Goal: Task Accomplishment & Management: Complete application form

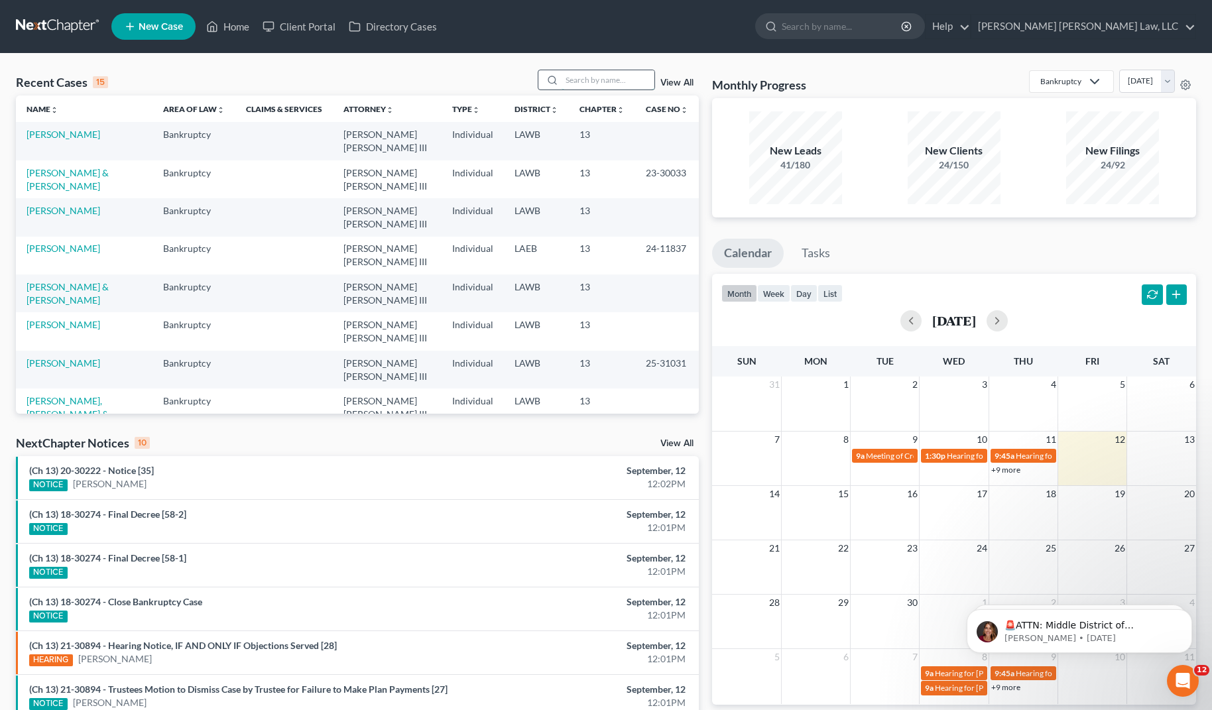
click at [593, 86] on input "search" at bounding box center [607, 79] width 93 height 19
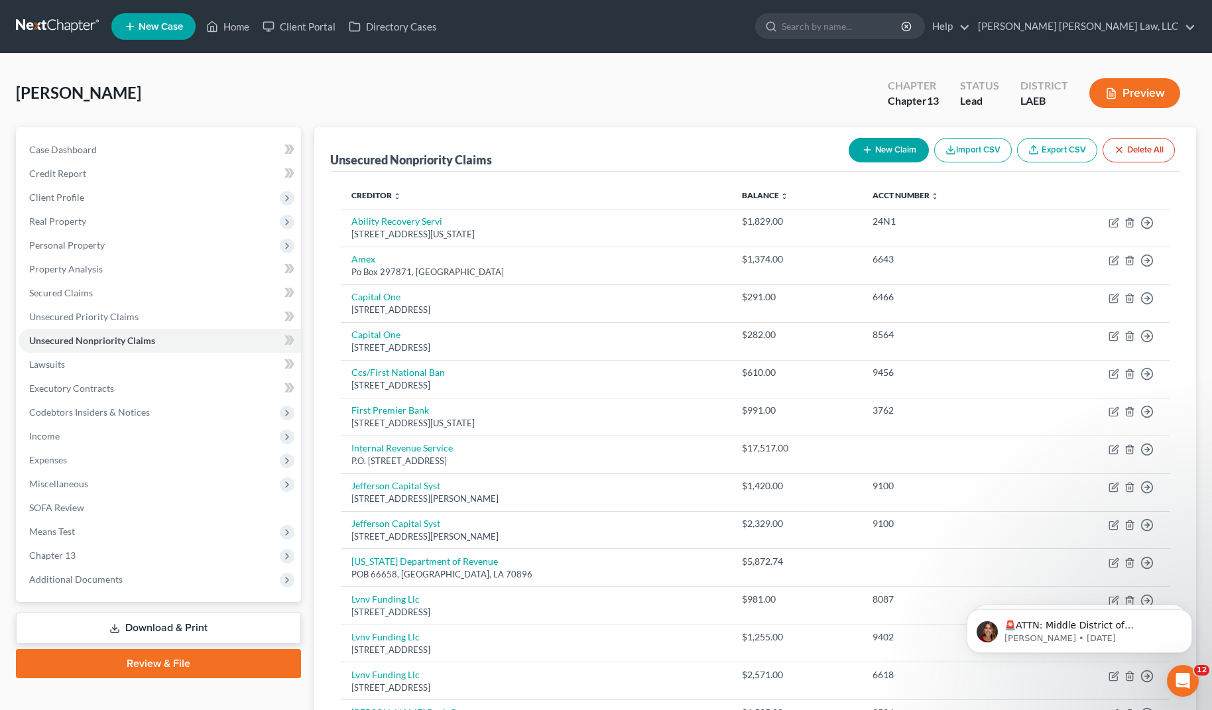
click at [30, 13] on nav "Home New Case Client Portal Directory Cases [PERSON_NAME] [PERSON_NAME] Law, LL…" at bounding box center [606, 26] width 1212 height 53
click at [34, 21] on link at bounding box center [58, 27] width 85 height 24
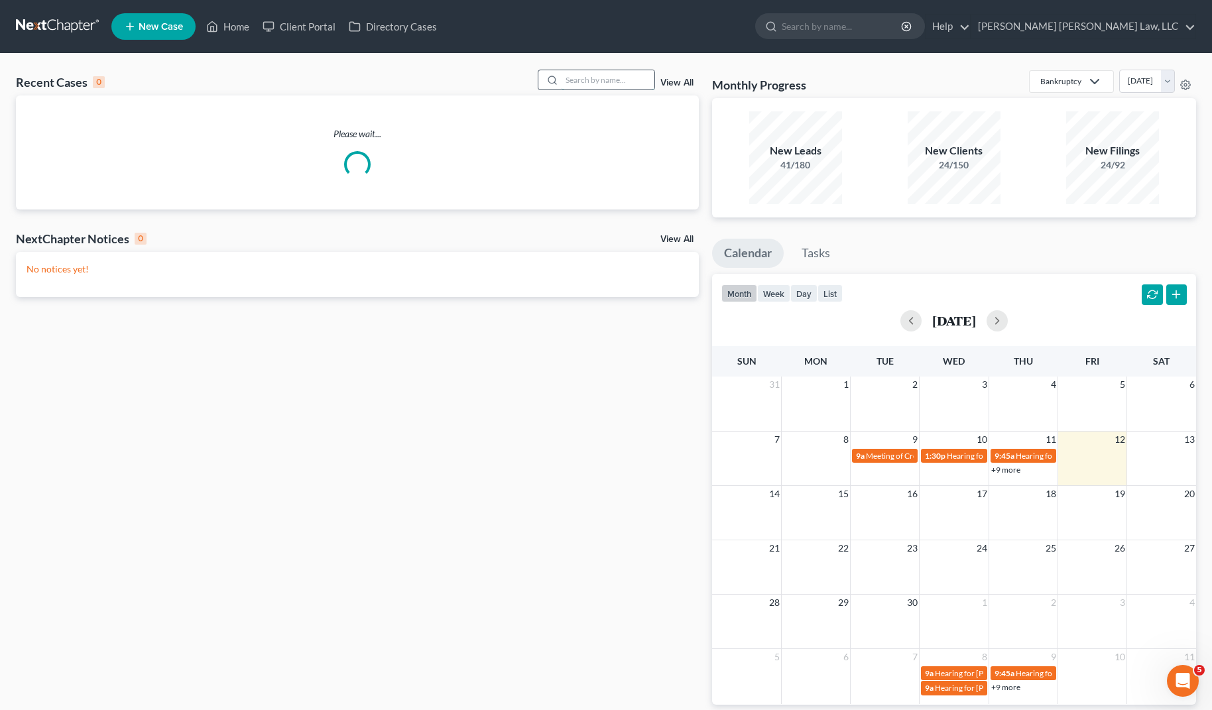
click at [585, 78] on input "search" at bounding box center [607, 79] width 93 height 19
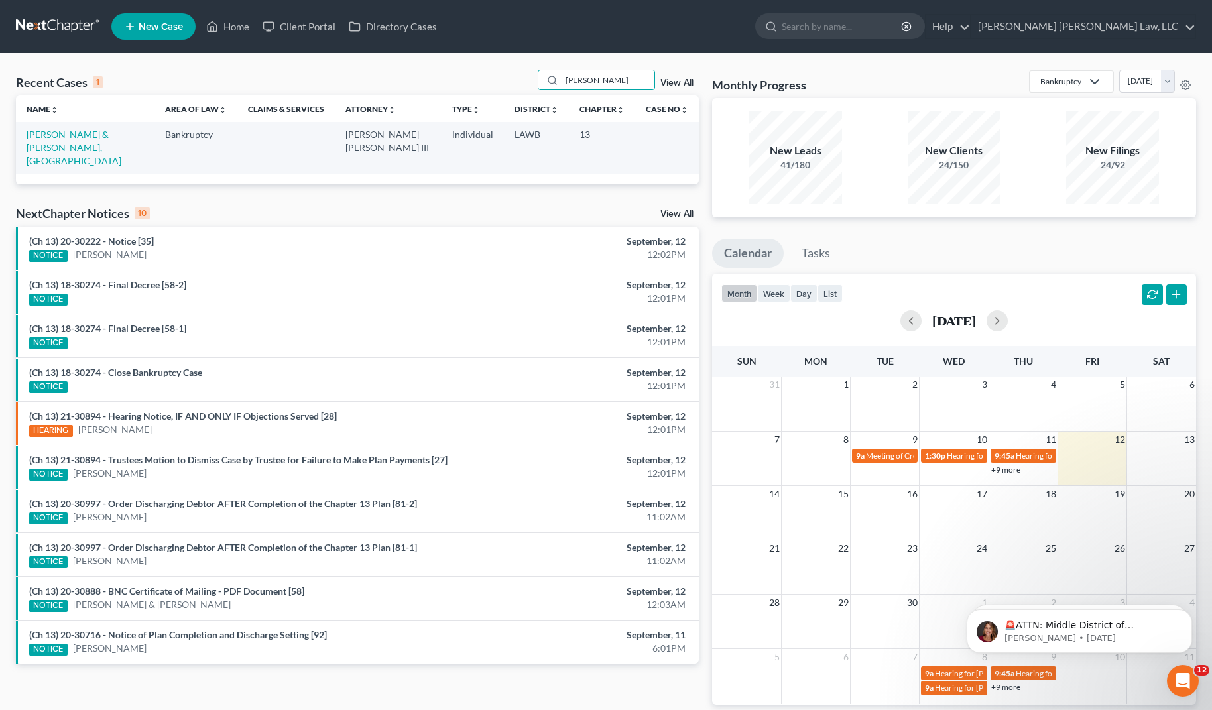
type input "[PERSON_NAME]"
click at [40, 141] on td "[PERSON_NAME] & [PERSON_NAME], [GEOGRAPHIC_DATA]" at bounding box center [85, 147] width 139 height 51
click at [44, 132] on link "Cline, Stanley & Bower, Brooklyn" at bounding box center [74, 148] width 95 height 38
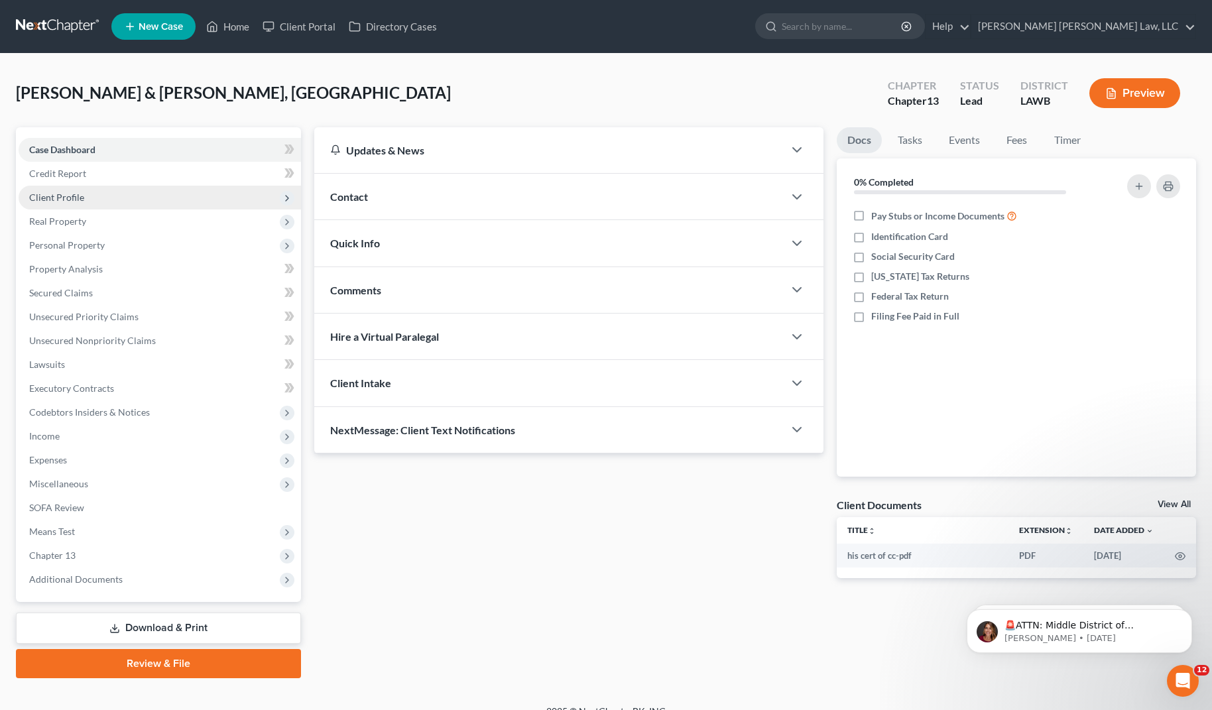
click at [72, 202] on span "Client Profile" at bounding box center [56, 197] width 55 height 11
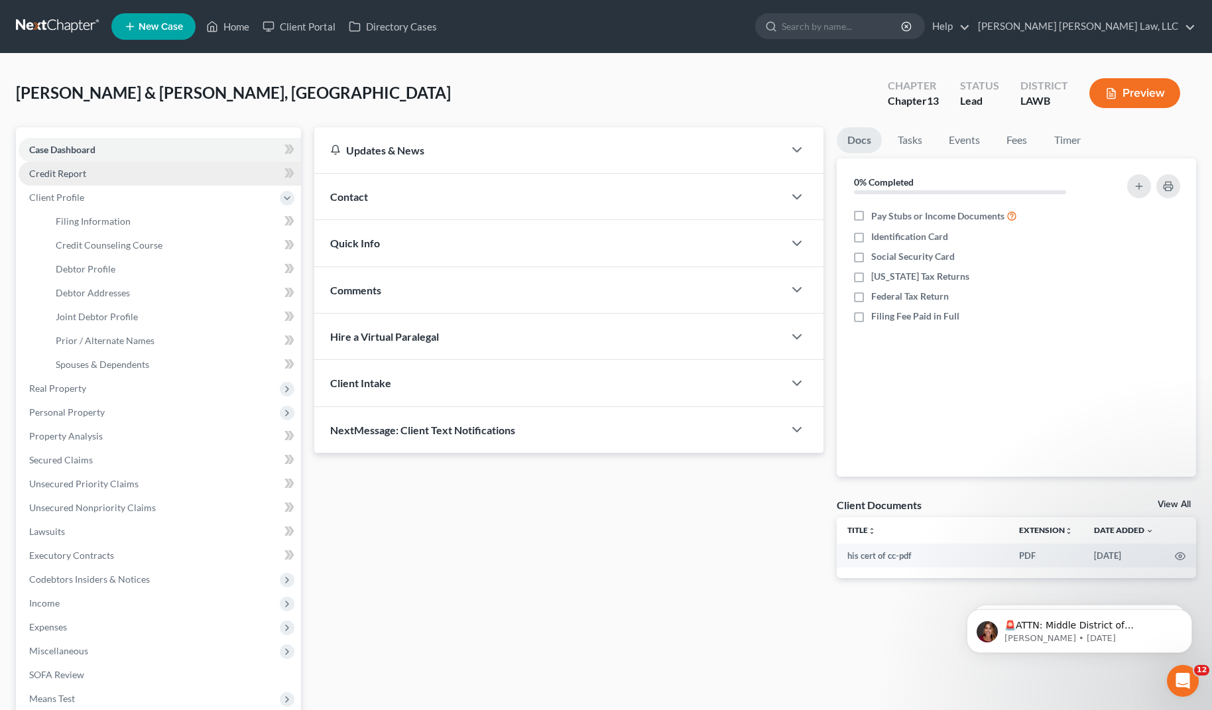
click at [74, 176] on span "Credit Report" at bounding box center [57, 173] width 57 height 11
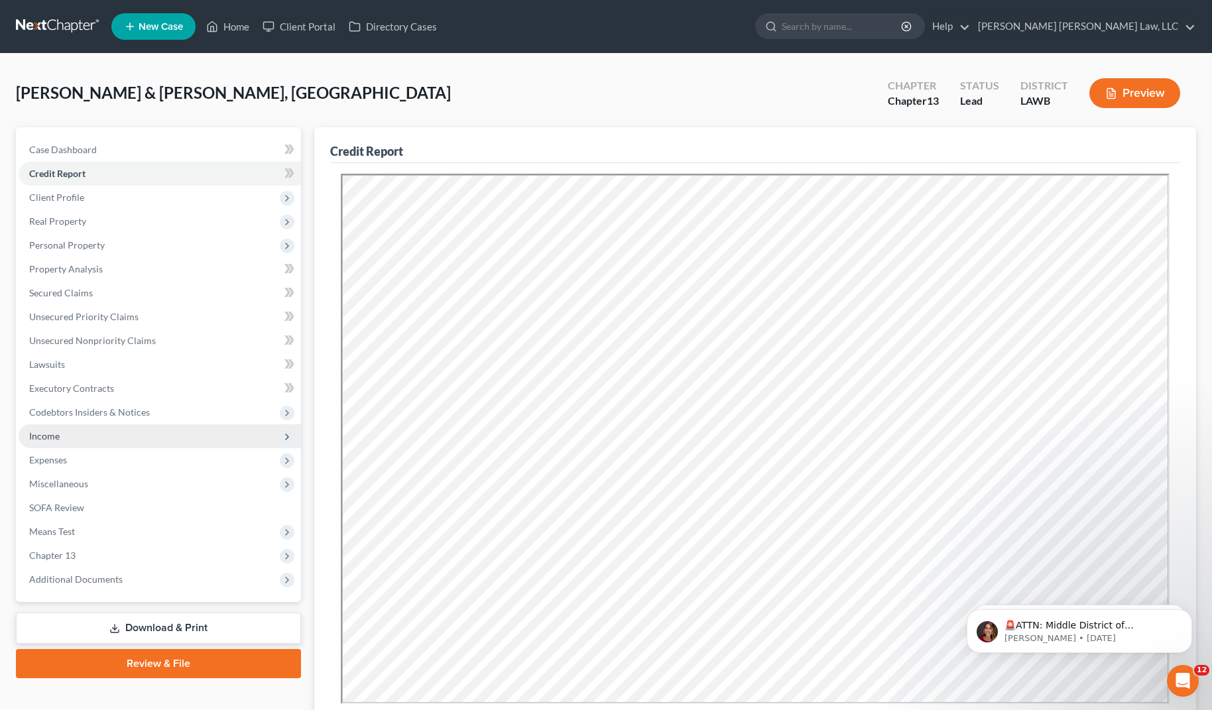
click at [54, 438] on span "Income" at bounding box center [44, 435] width 30 height 11
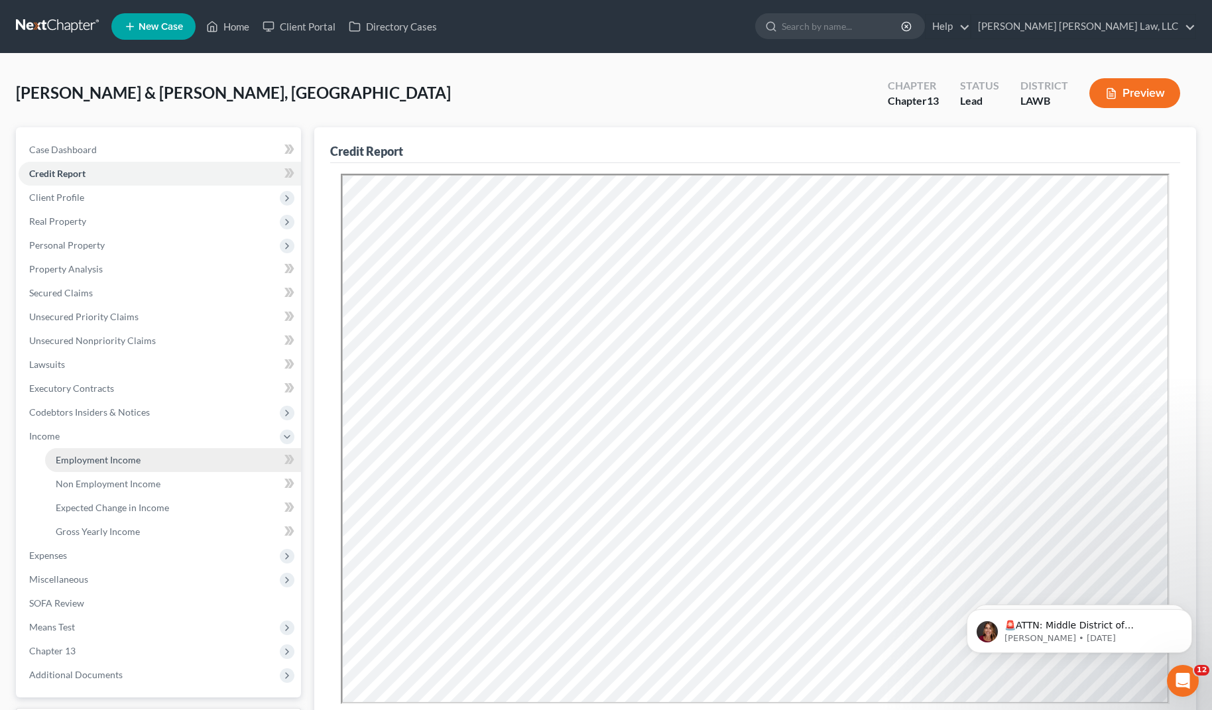
click at [70, 461] on span "Employment Income" at bounding box center [98, 459] width 85 height 11
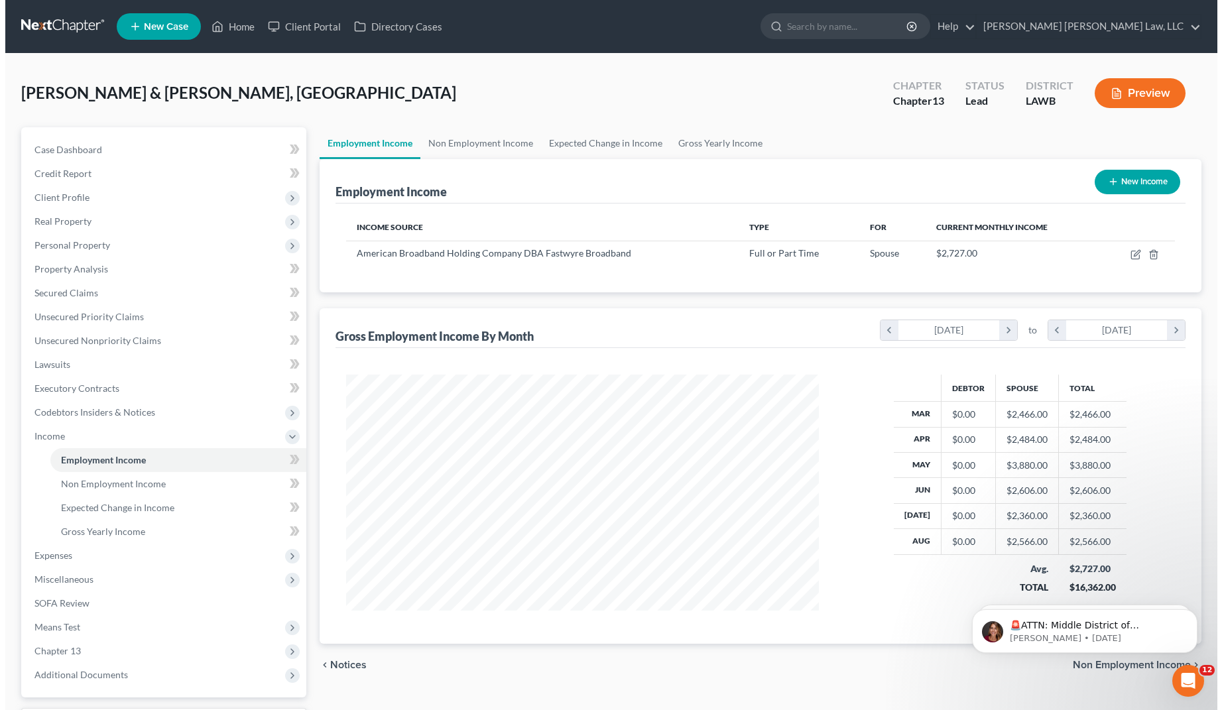
scroll to position [238, 498]
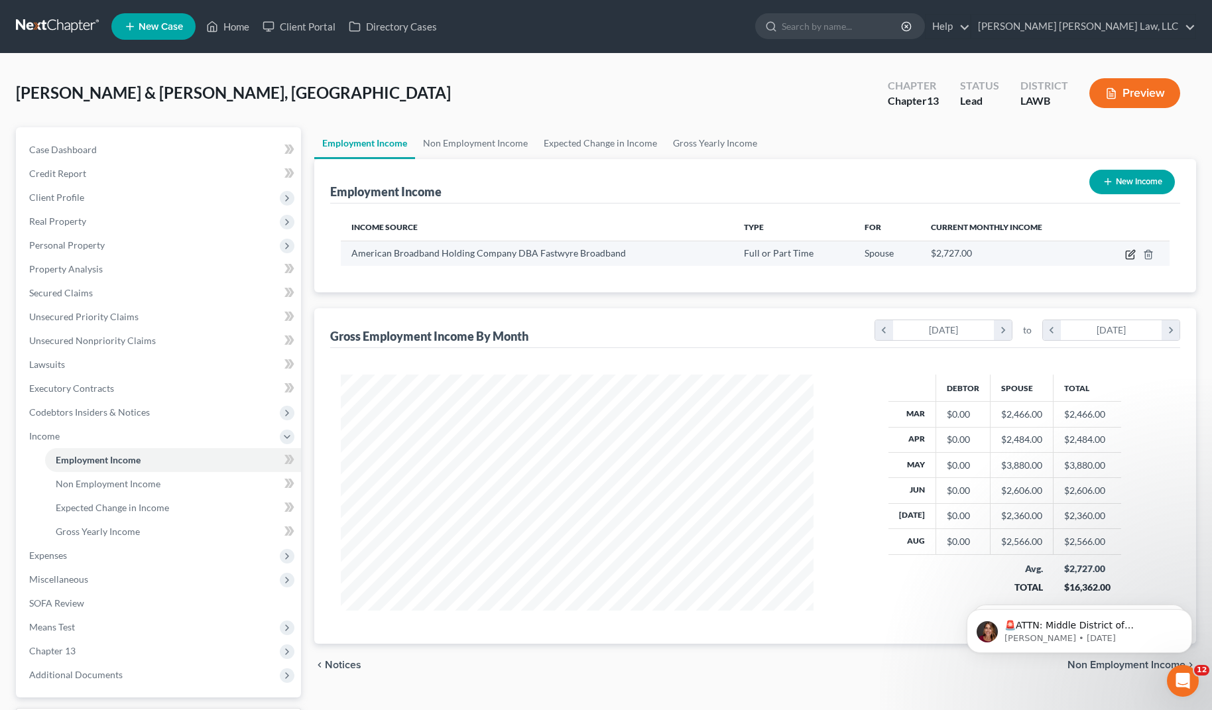
click at [1132, 256] on icon "button" at bounding box center [1130, 254] width 11 height 11
select select "0"
select select "10"
select select "2"
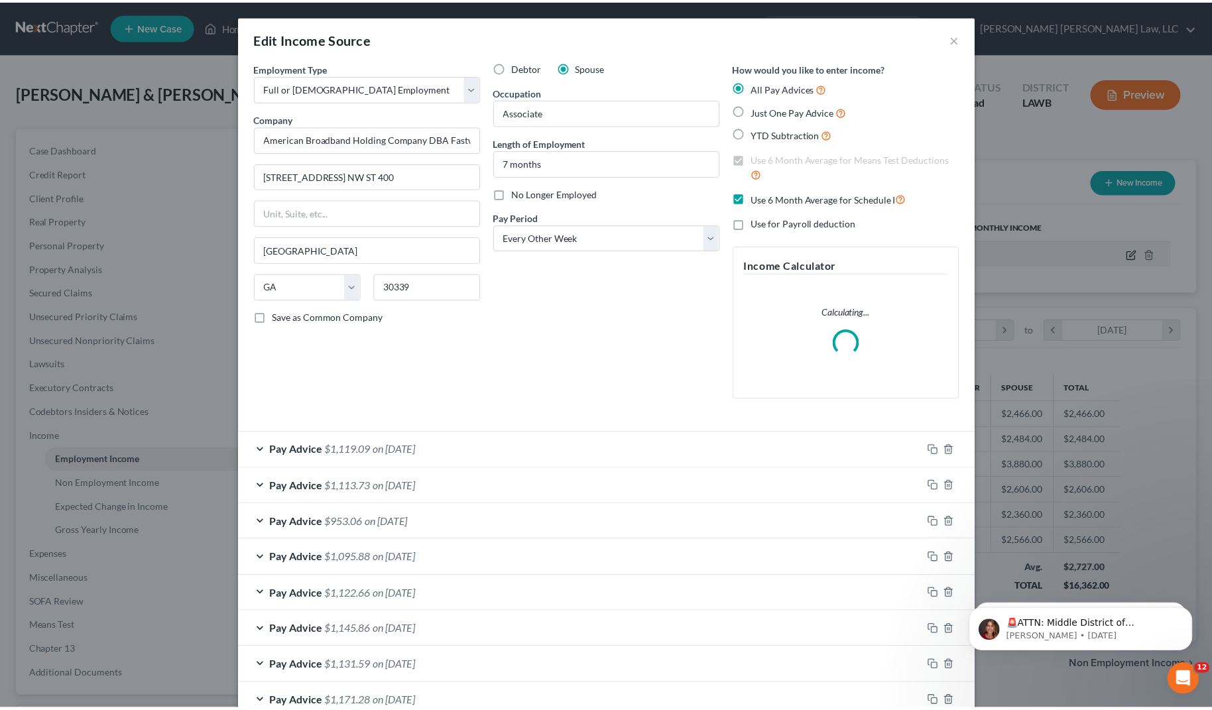
scroll to position [238, 503]
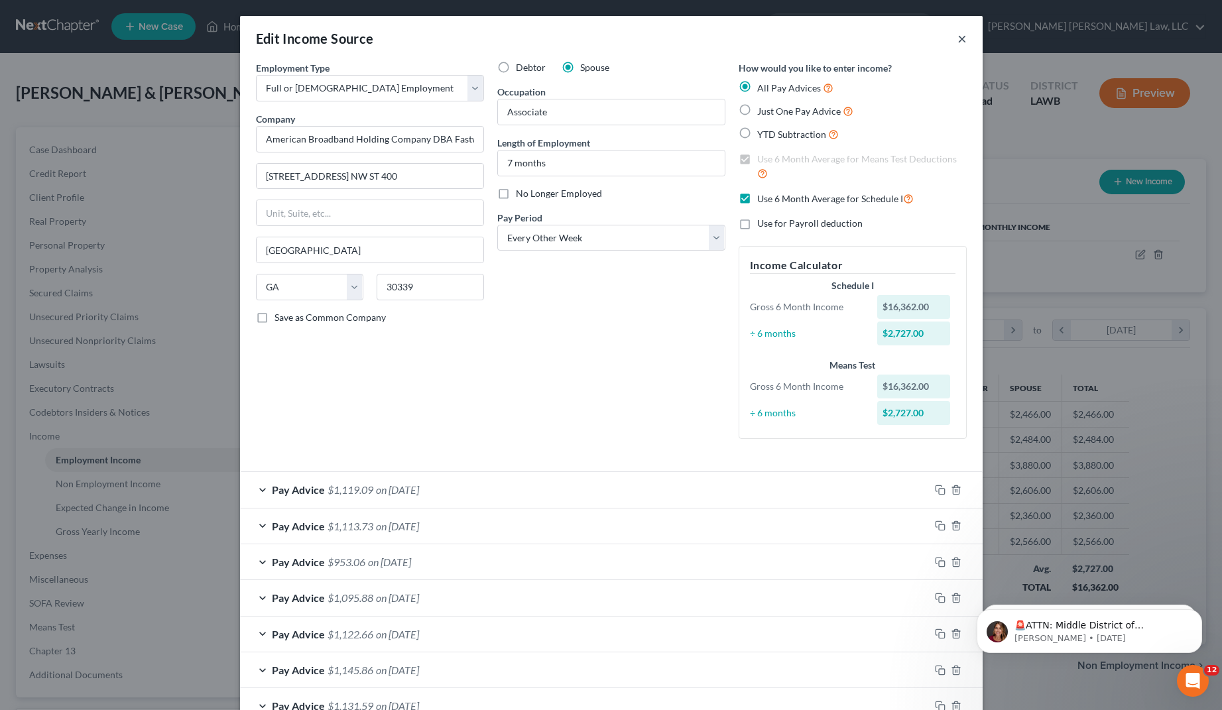
click at [957, 39] on button "×" at bounding box center [961, 38] width 9 height 16
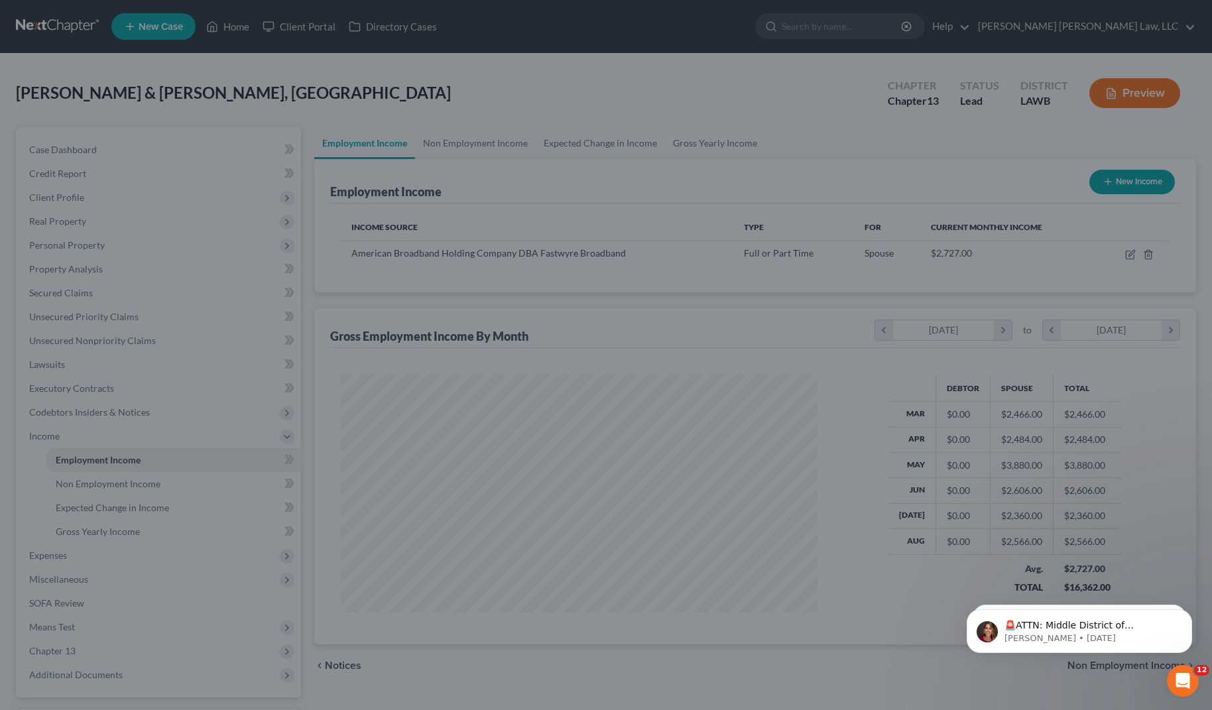
scroll to position [662611, 662350]
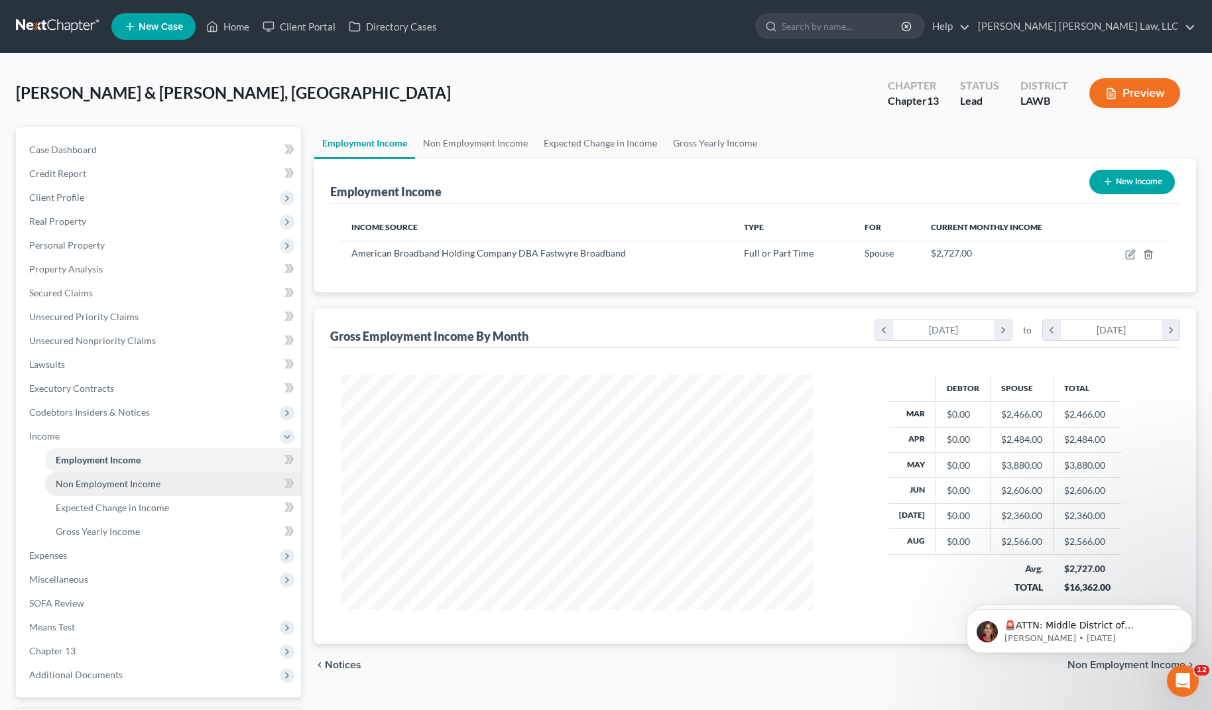
click at [162, 487] on link "Non Employment Income" at bounding box center [173, 484] width 256 height 24
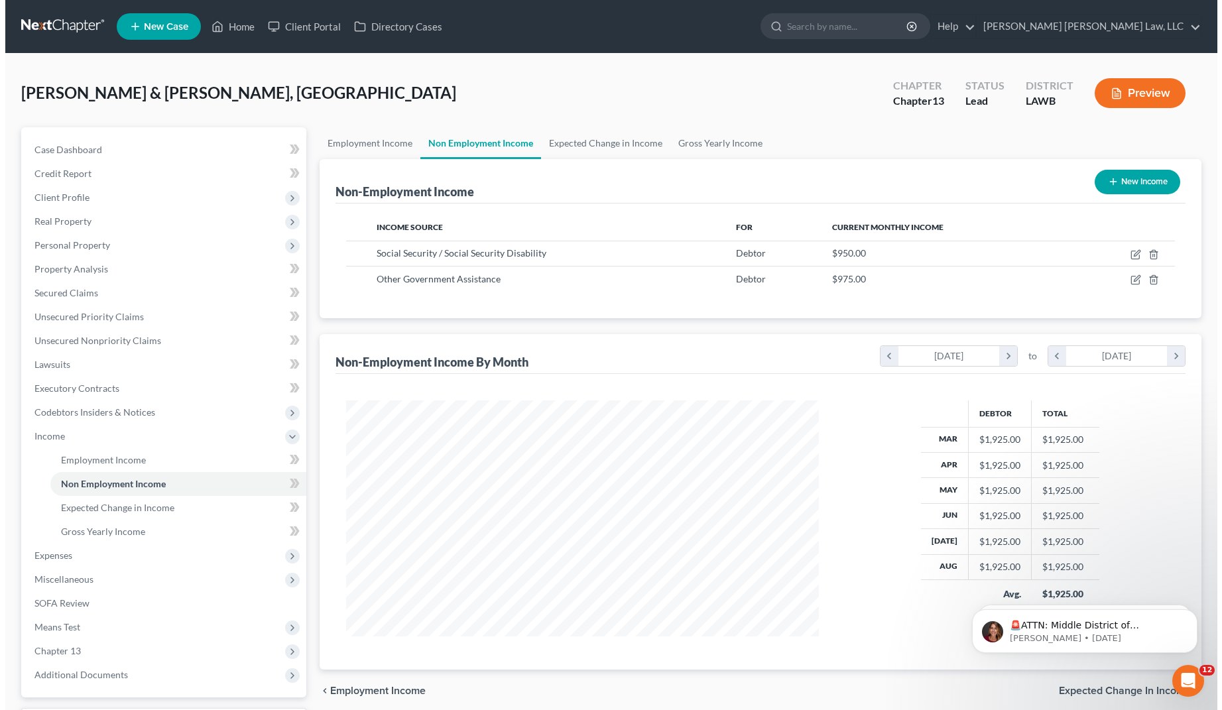
scroll to position [238, 498]
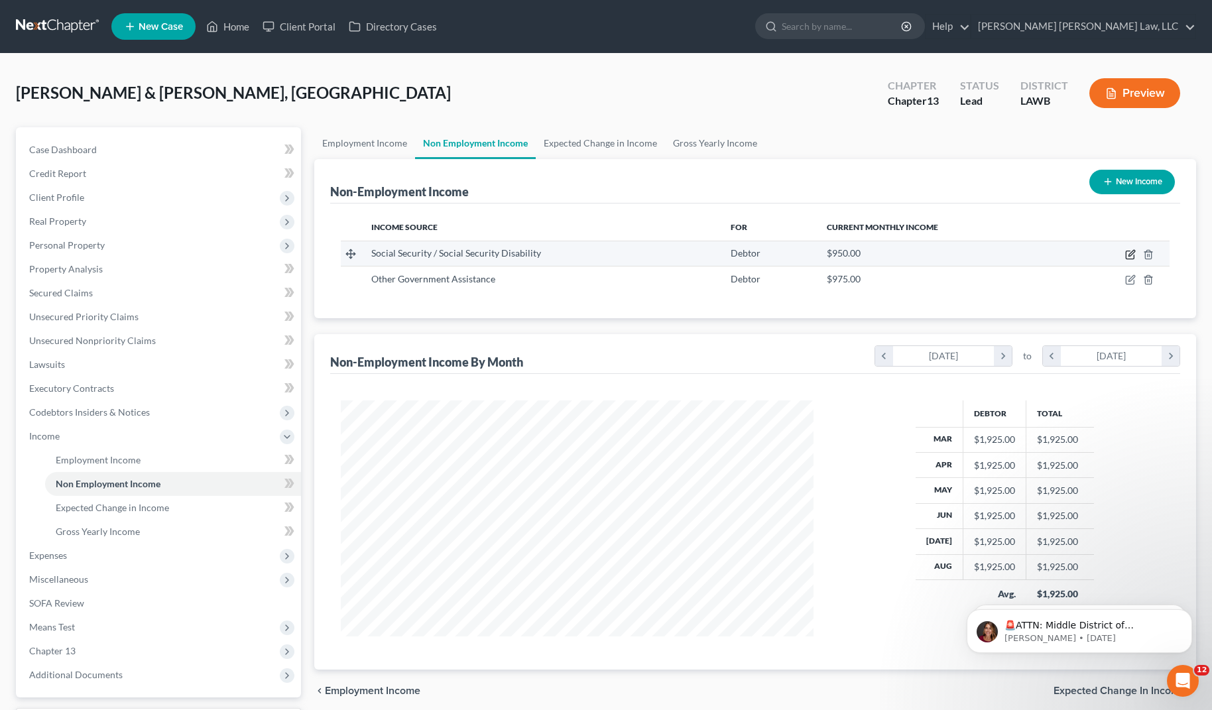
click at [1130, 251] on icon "button" at bounding box center [1130, 254] width 11 height 11
select select "4"
select select "0"
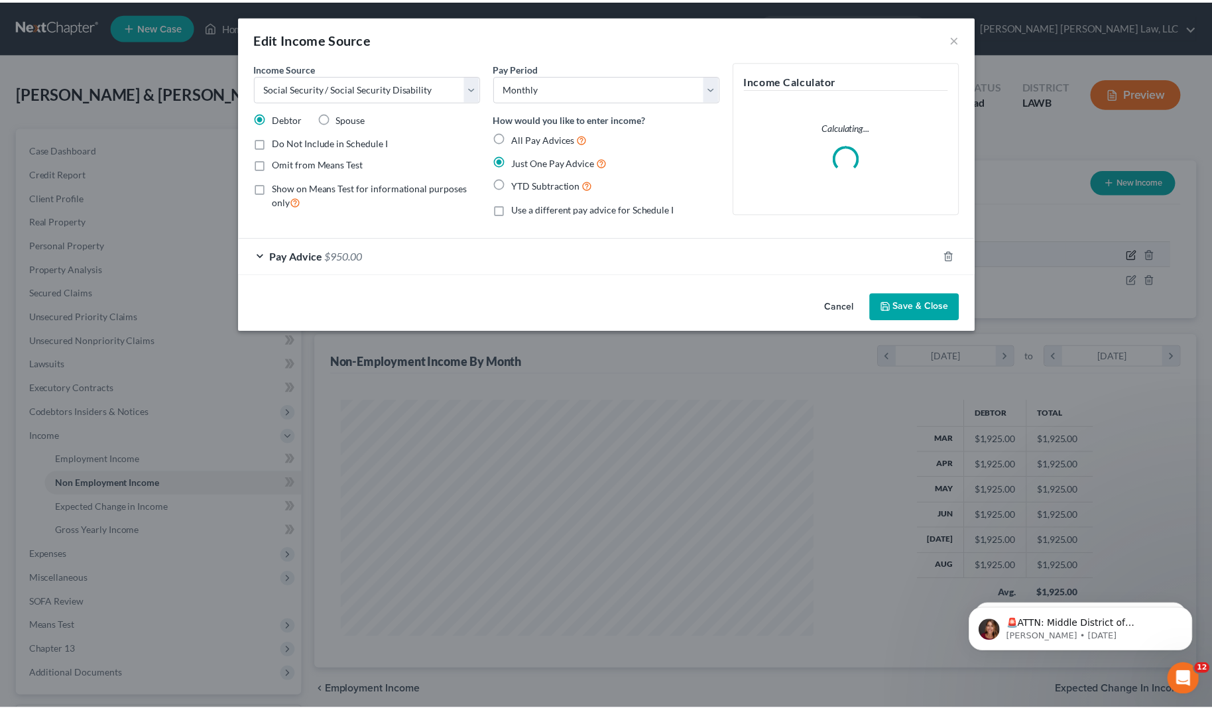
scroll to position [238, 503]
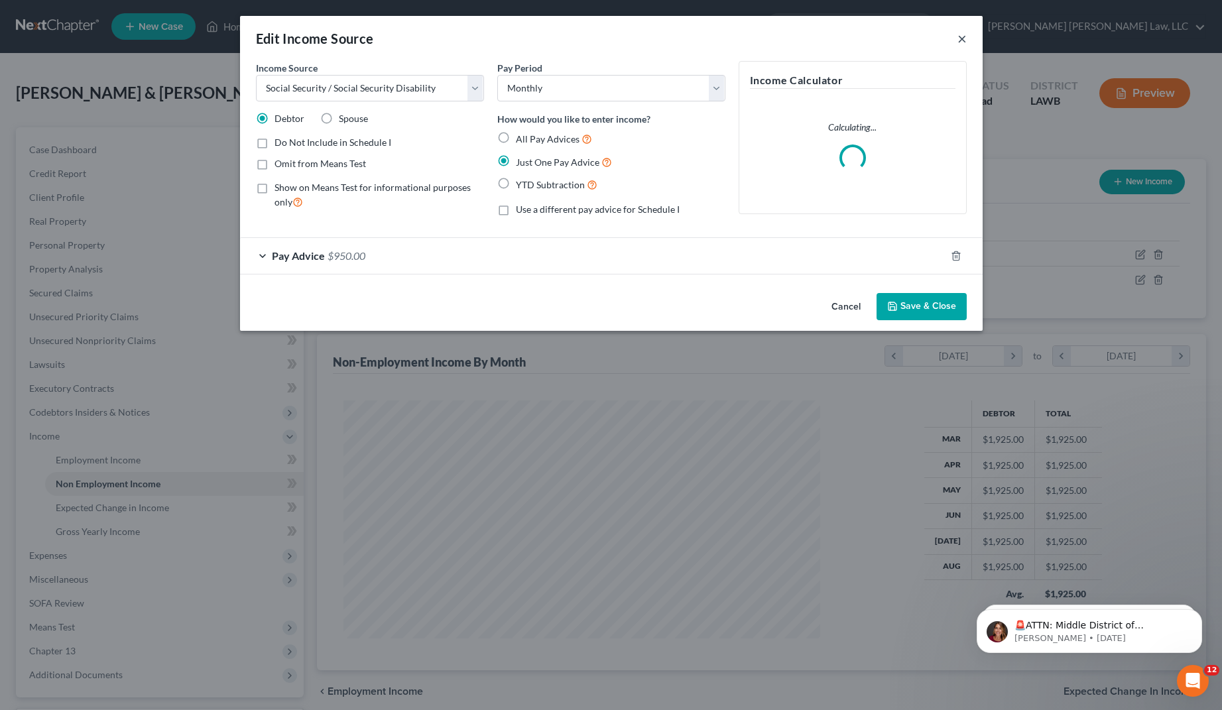
click at [958, 40] on button "×" at bounding box center [961, 38] width 9 height 16
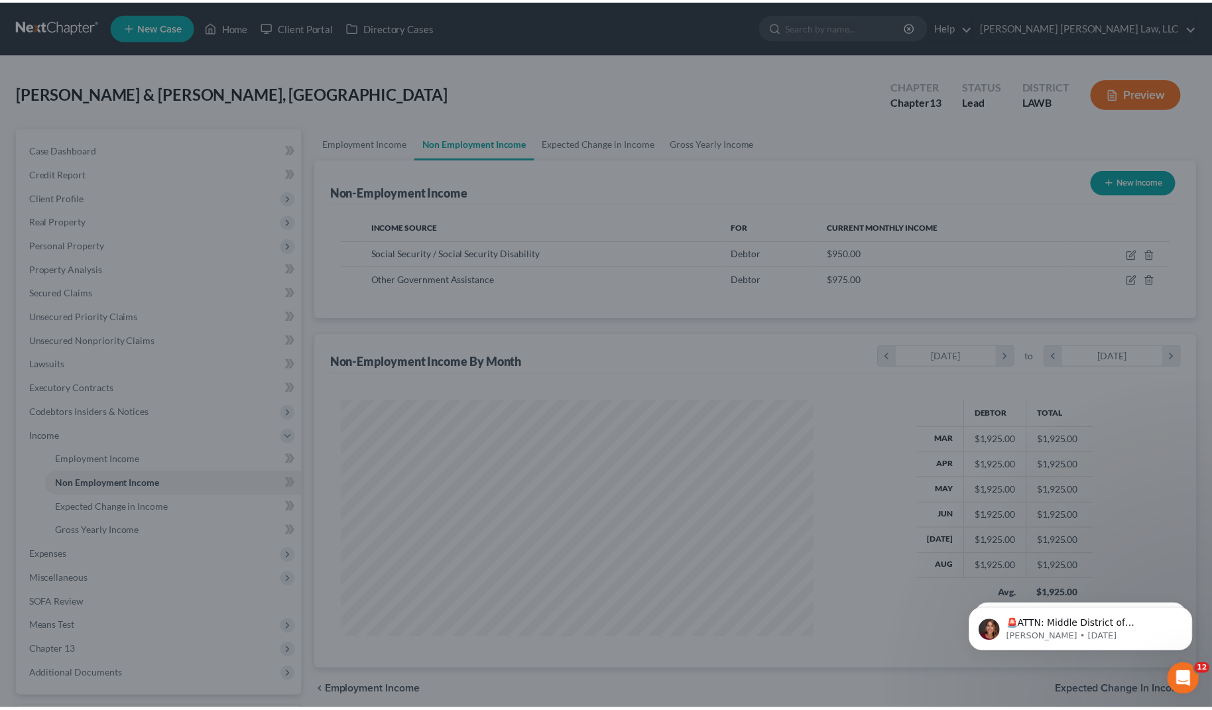
scroll to position [662611, 662350]
